Goal: Task Accomplishment & Management: Use online tool/utility

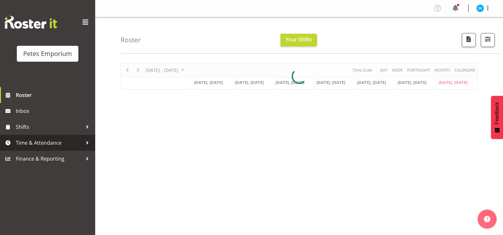
click at [41, 140] on span "Time & Attendance" at bounding box center [49, 143] width 67 height 10
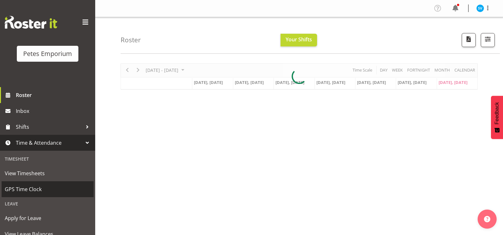
click at [41, 189] on span "GPS Time Clock" at bounding box center [48, 189] width 86 height 10
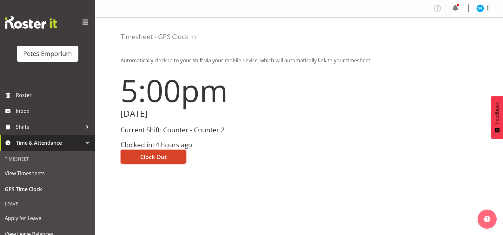
click at [145, 161] on button "Clock Out" at bounding box center [153, 156] width 65 height 14
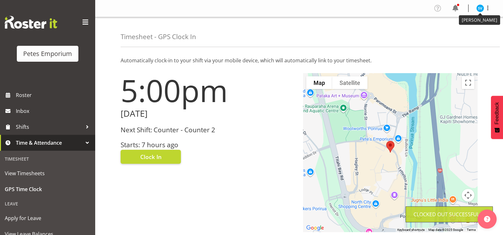
click at [479, 10] on img at bounding box center [480, 8] width 8 height 8
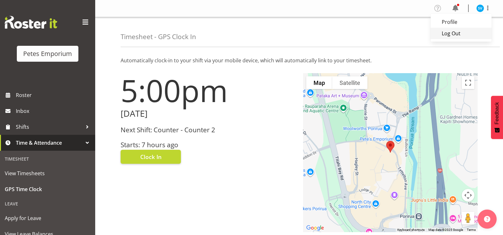
click at [462, 35] on link "Log Out" at bounding box center [461, 33] width 61 height 11
